Goal: Information Seeking & Learning: Check status

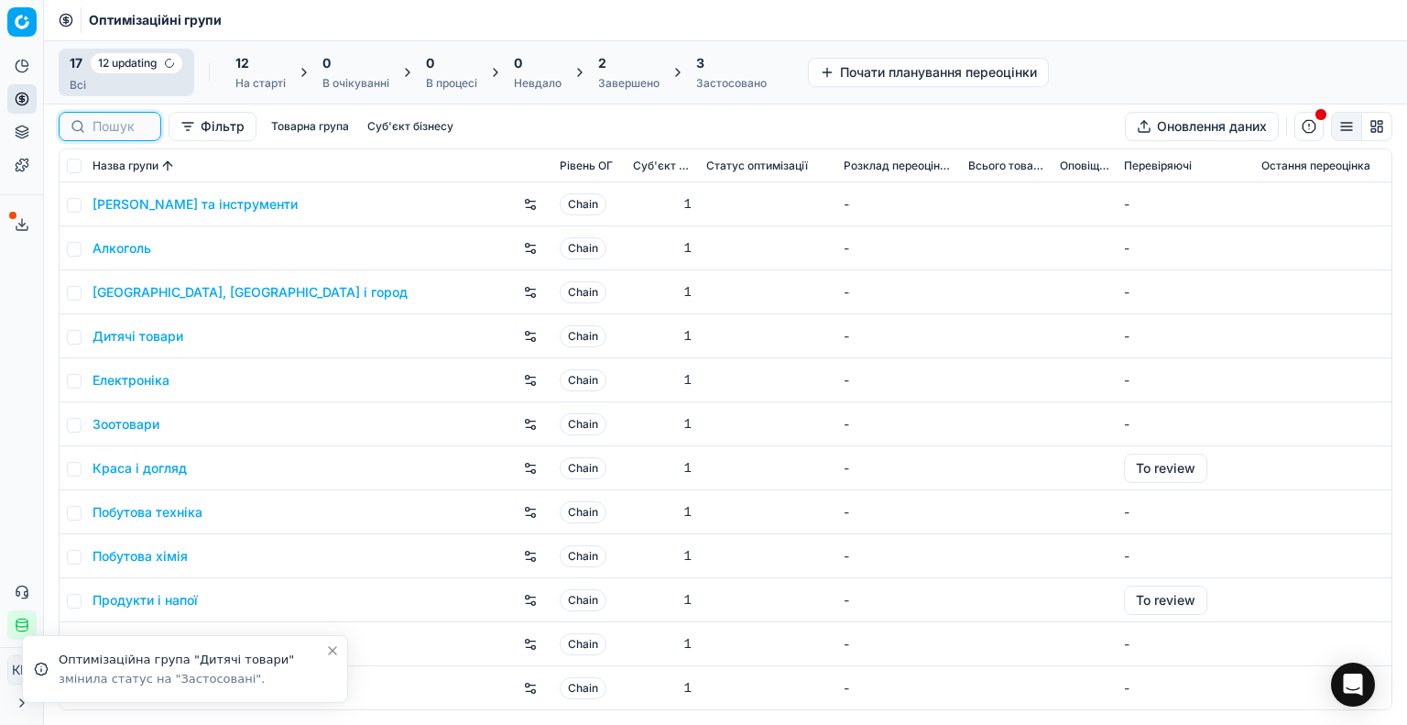
click at [109, 124] on input at bounding box center [121, 126] width 57 height 18
paste input "1314887"
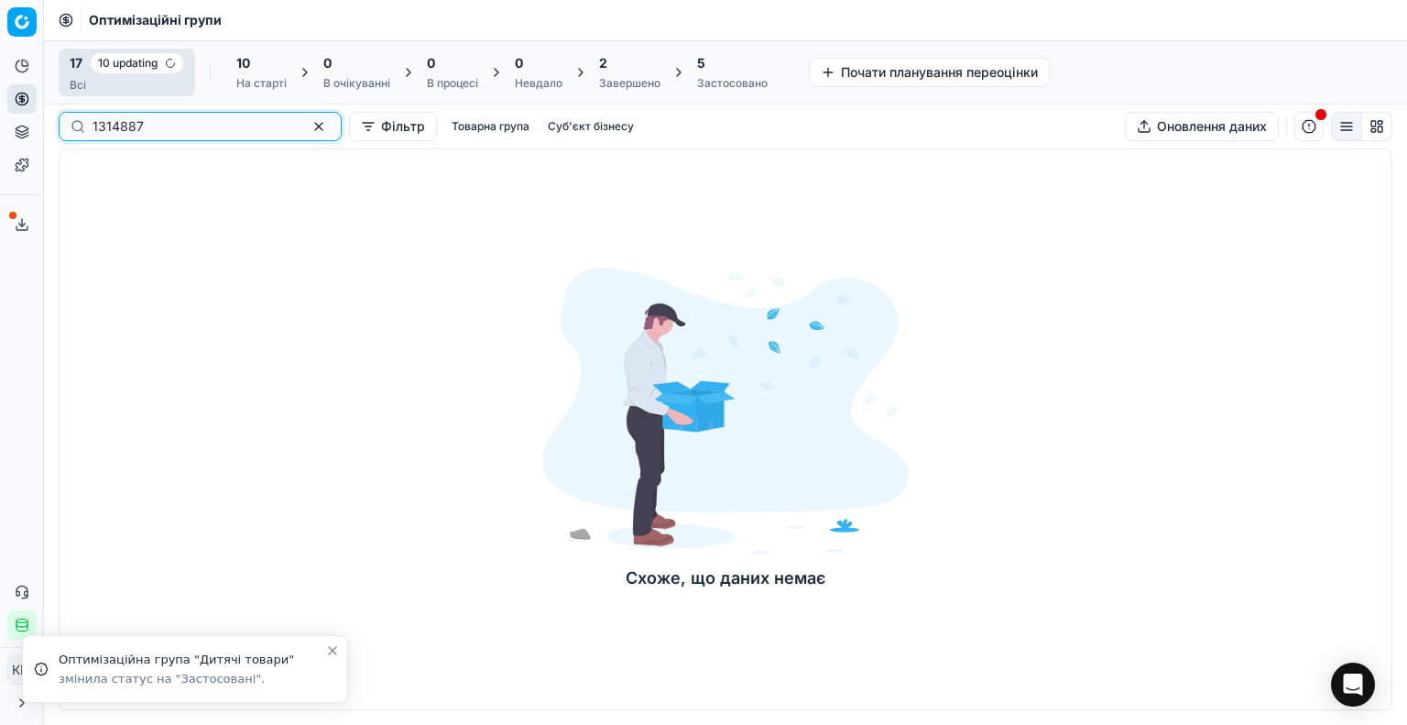
click at [106, 125] on input "1314887" at bounding box center [193, 126] width 201 height 18
type input "1314887"
click at [308, 124] on button "button" at bounding box center [319, 126] width 22 height 22
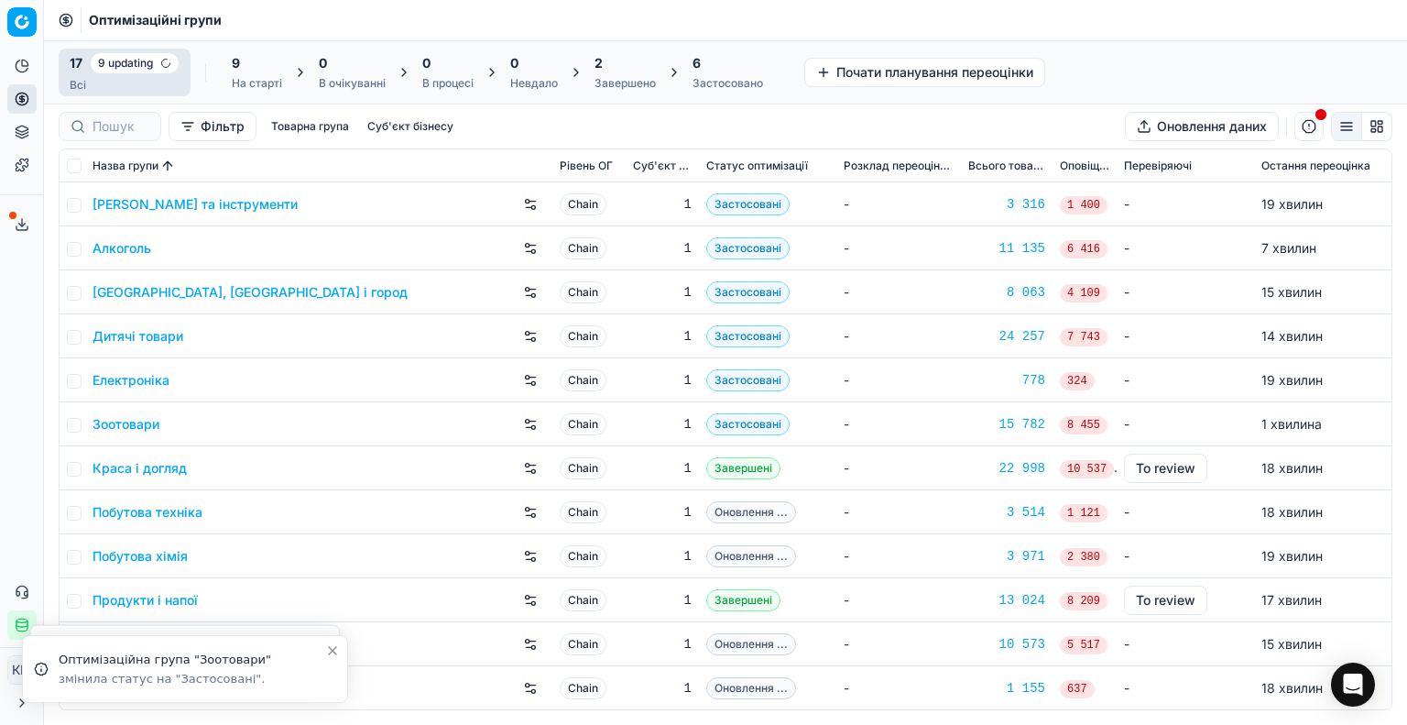
click at [161, 470] on link "Краса і догляд" at bounding box center [140, 468] width 94 height 18
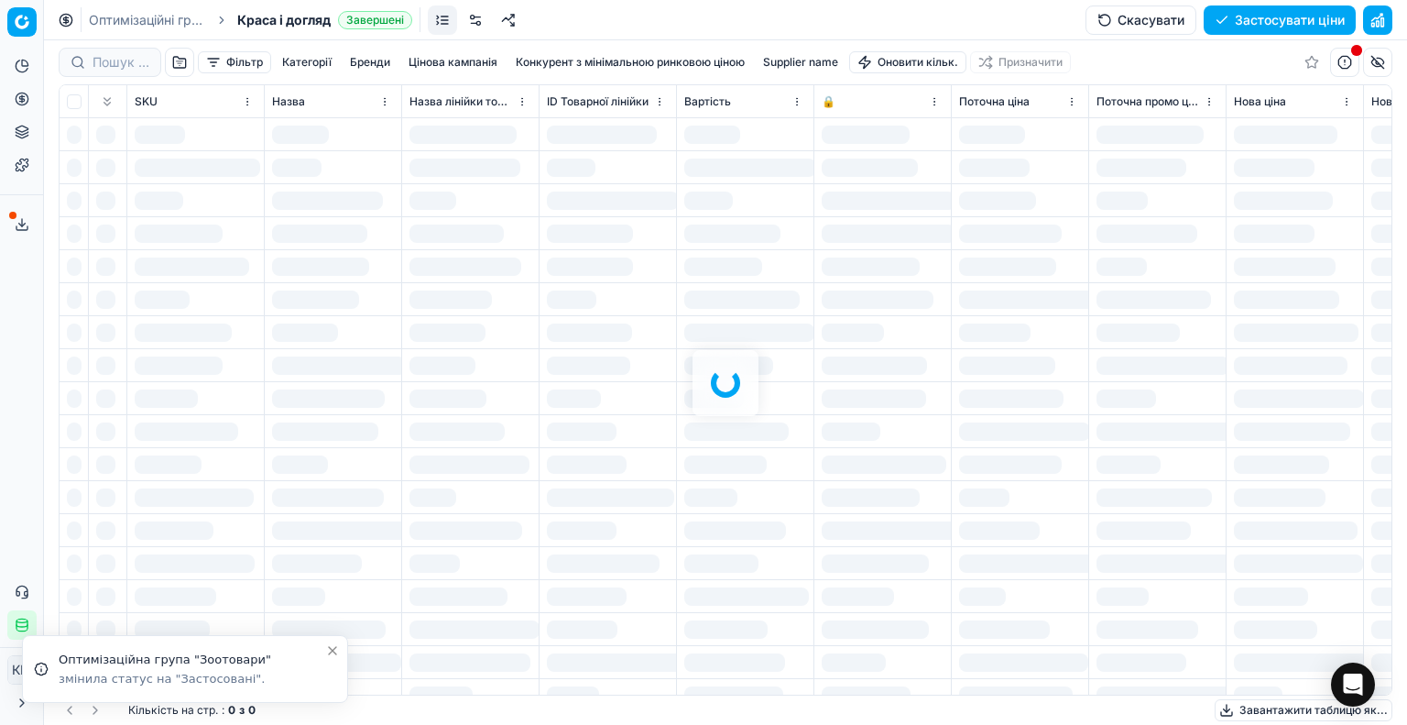
click at [126, 67] on div at bounding box center [725, 382] width 1363 height 684
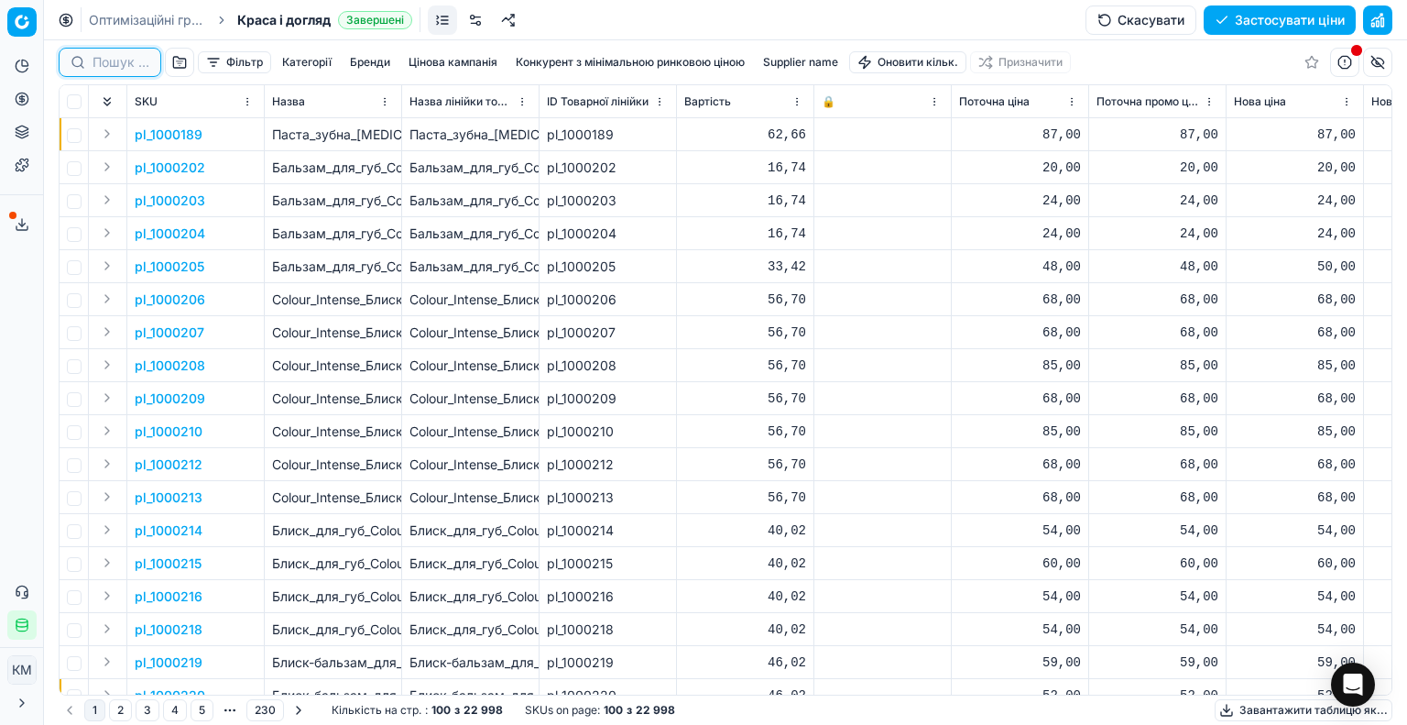
click at [122, 60] on input at bounding box center [121, 62] width 57 height 18
paste input "1314887"
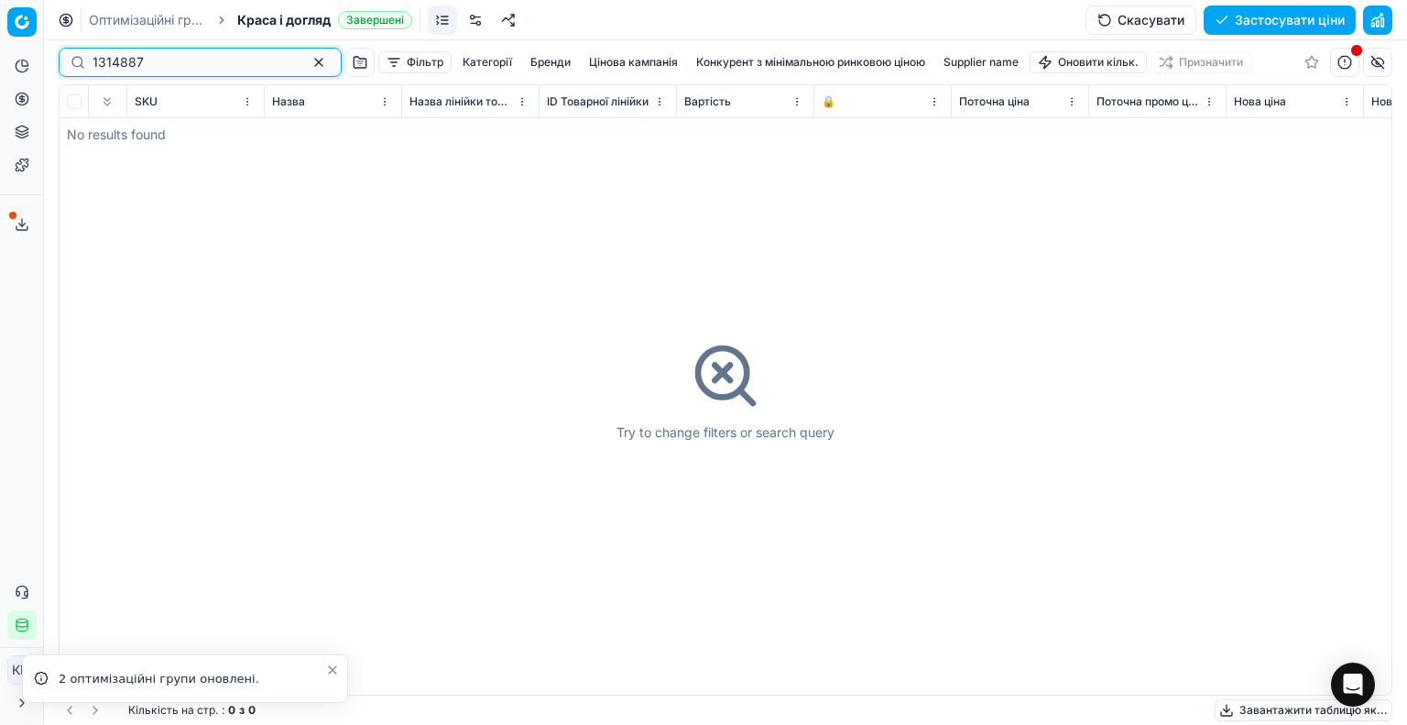
click at [108, 61] on input "1314887" at bounding box center [193, 62] width 201 height 18
type input "1314887"
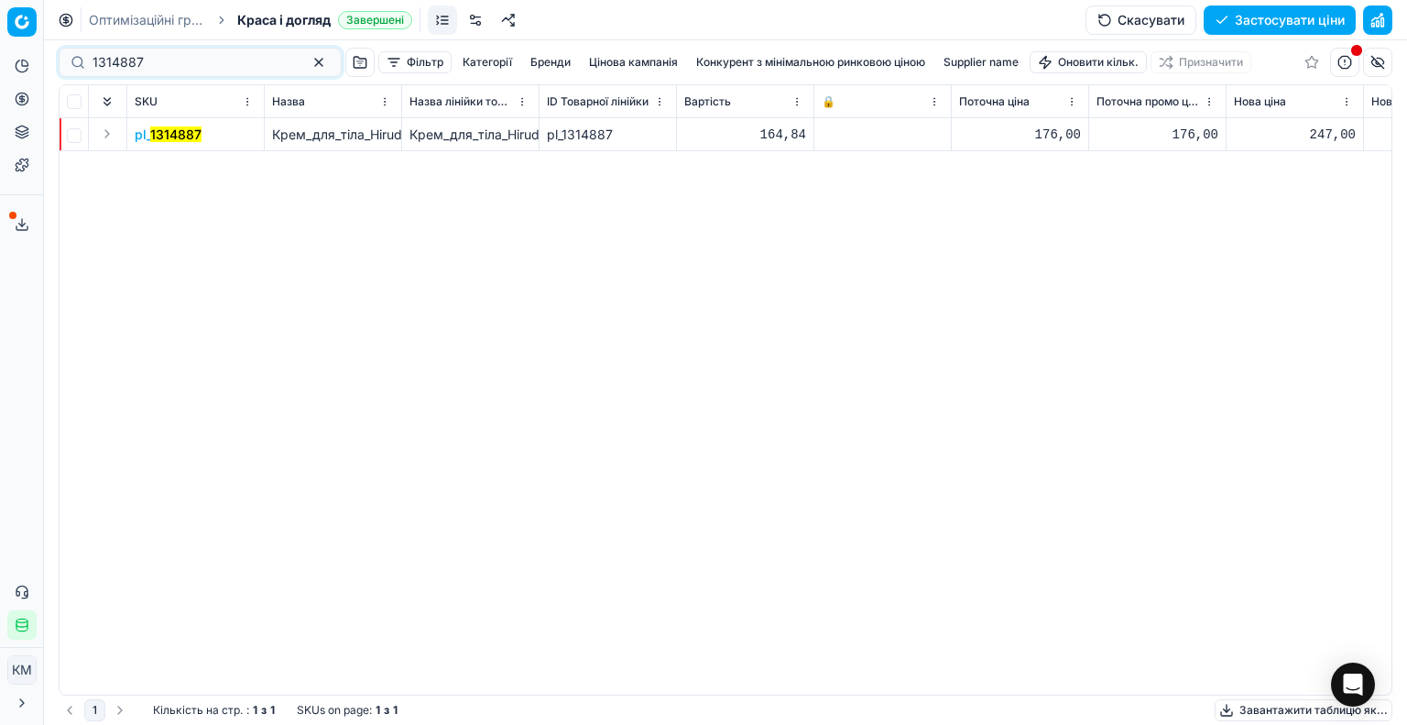
click at [169, 125] on span "pl_ 1314887" at bounding box center [168, 134] width 67 height 18
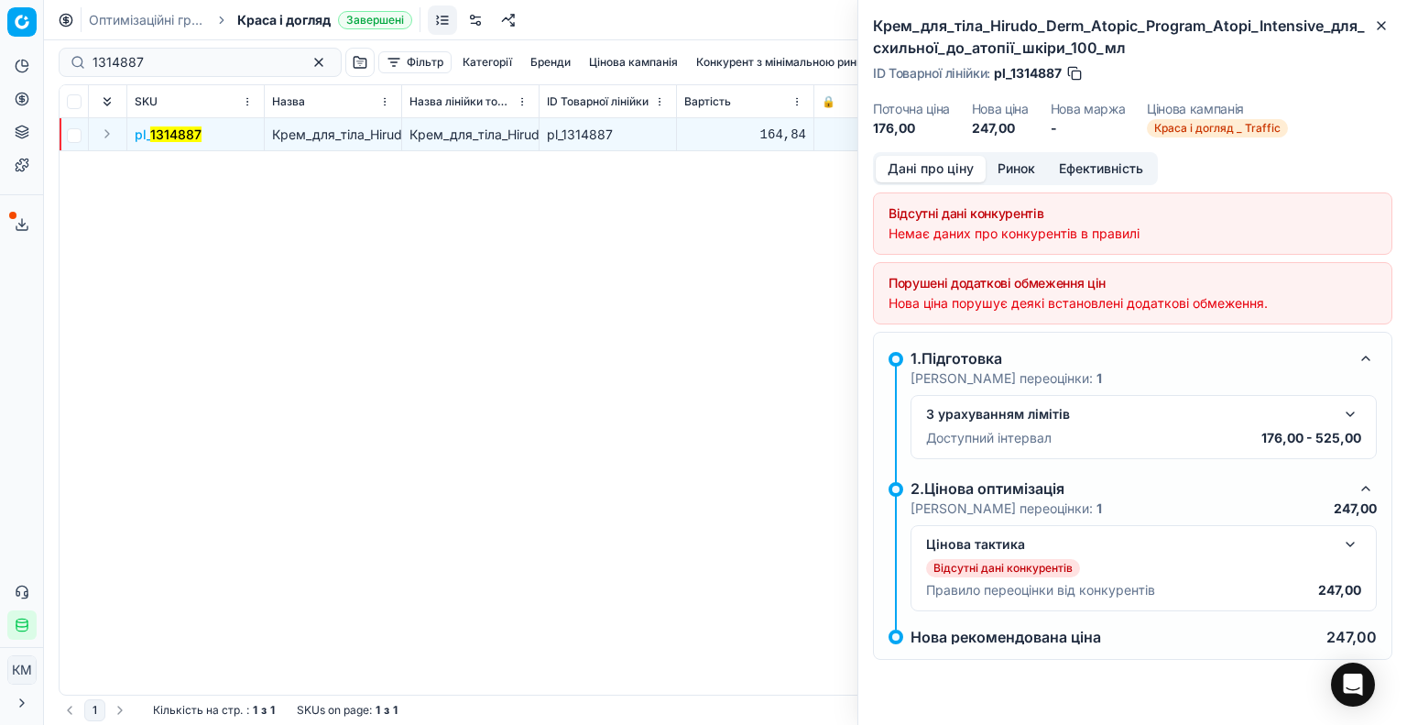
click at [1353, 411] on button "button" at bounding box center [1350, 414] width 22 height 22
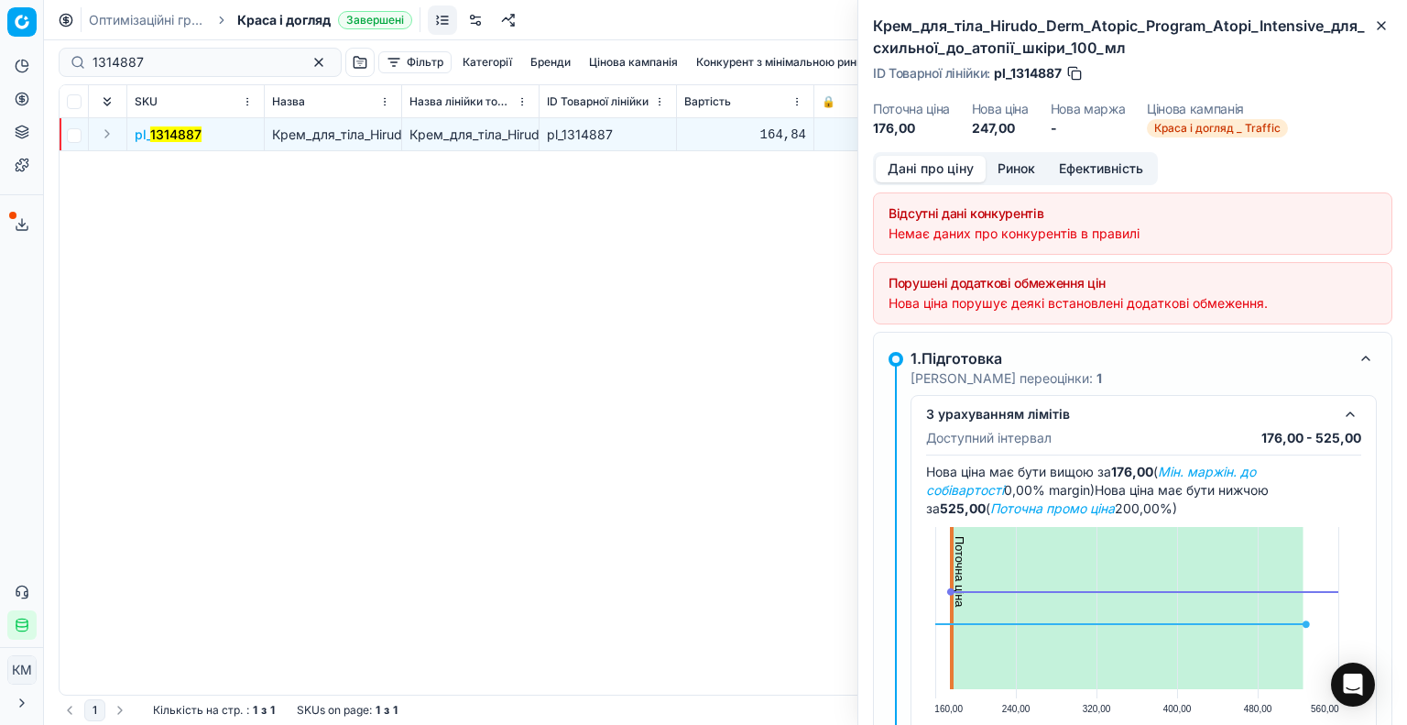
click at [1001, 171] on button "Ринок" at bounding box center [1016, 169] width 61 height 27
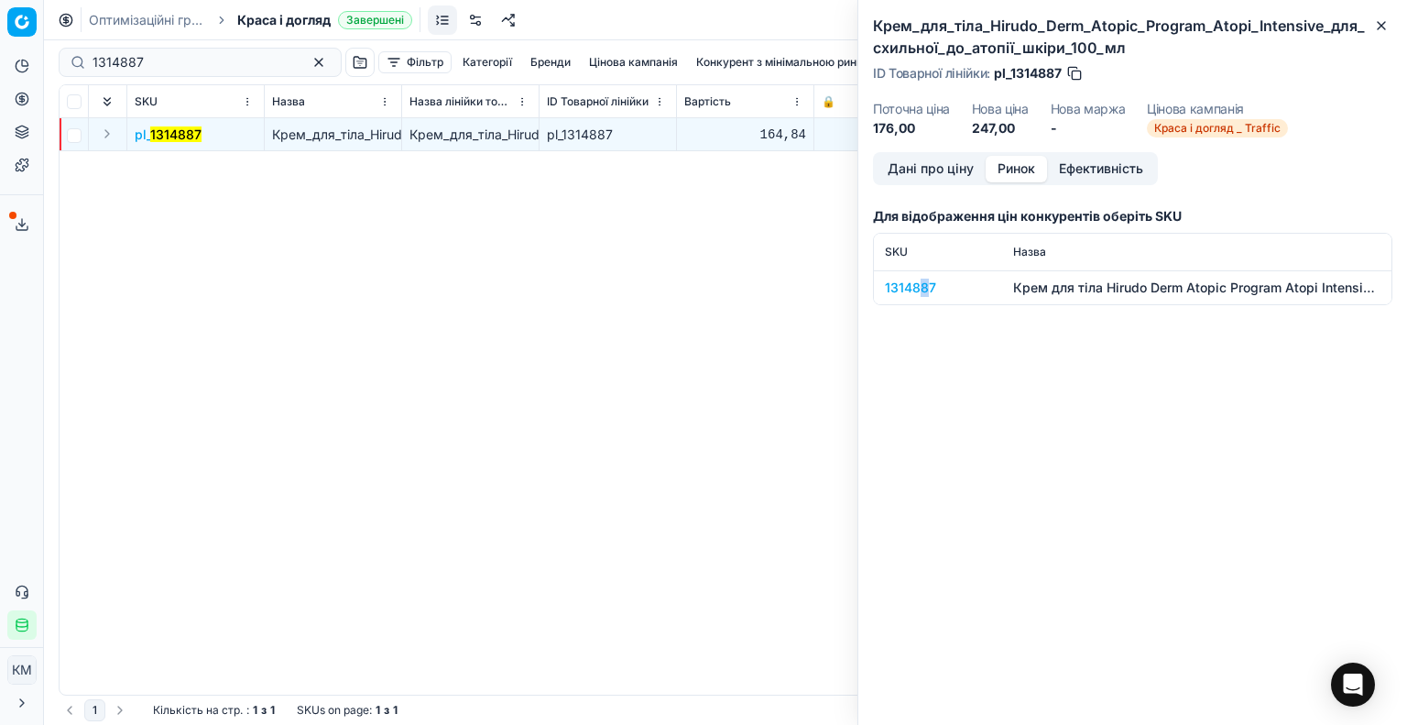
click at [923, 280] on div "1314887" at bounding box center [938, 287] width 106 height 18
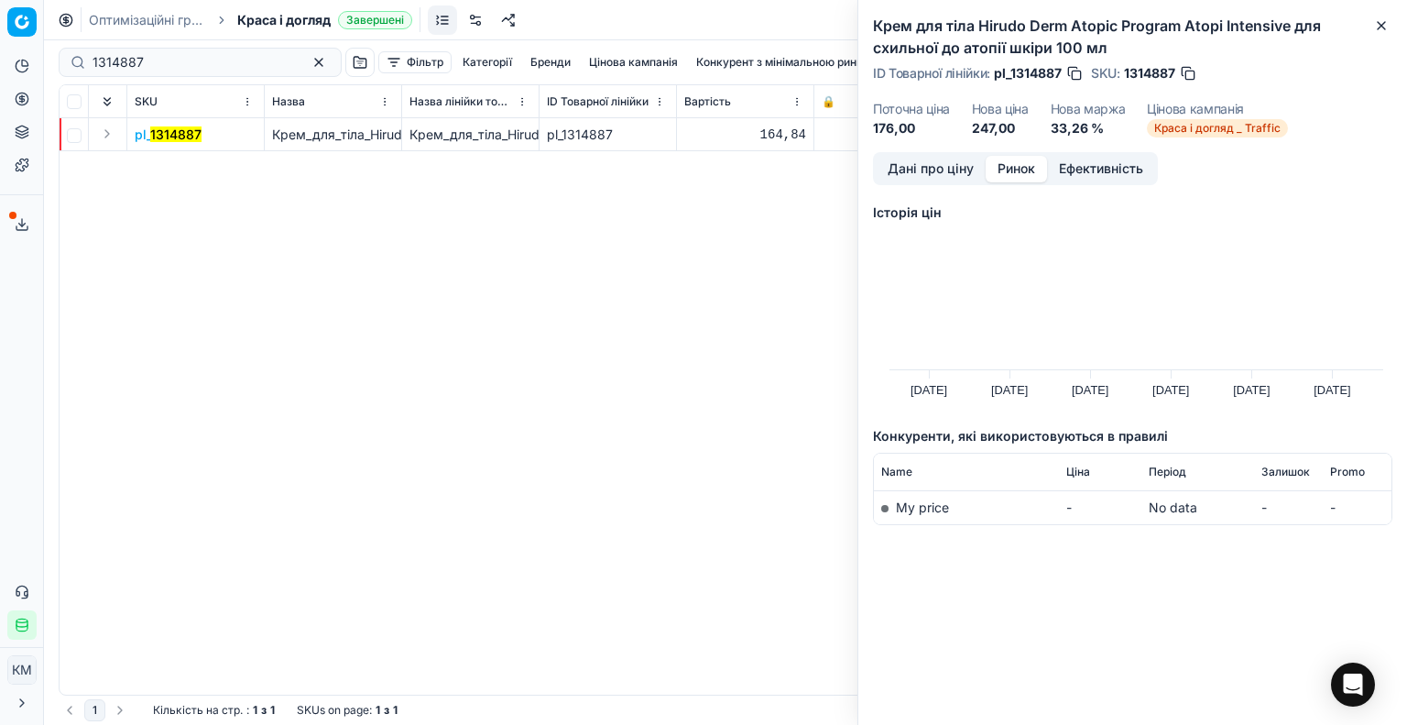
click at [945, 158] on button "Дані про ціну" at bounding box center [931, 169] width 110 height 27
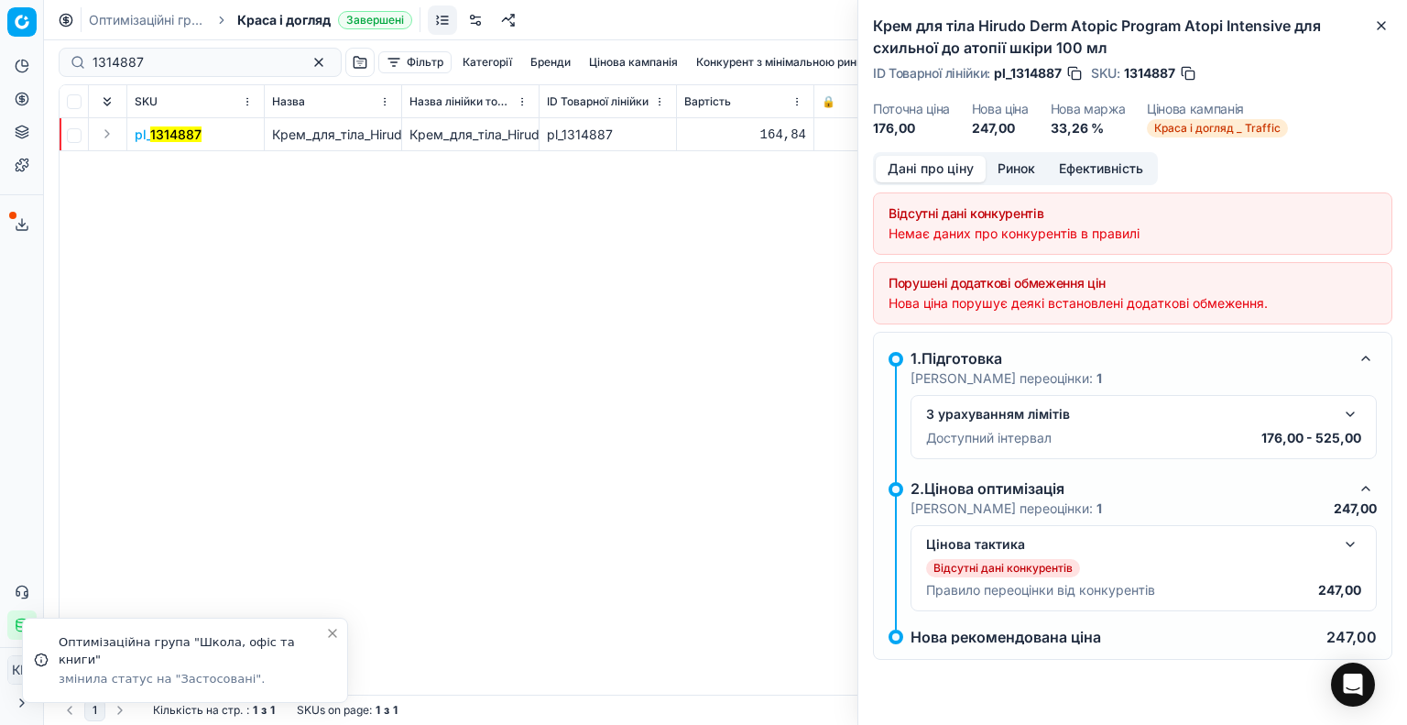
click at [1041, 408] on div "З урахуванням лімітів" at bounding box center [1129, 414] width 406 height 18
click at [1353, 413] on button "button" at bounding box center [1350, 414] width 22 height 22
